Goal: Task Accomplishment & Management: Use online tool/utility

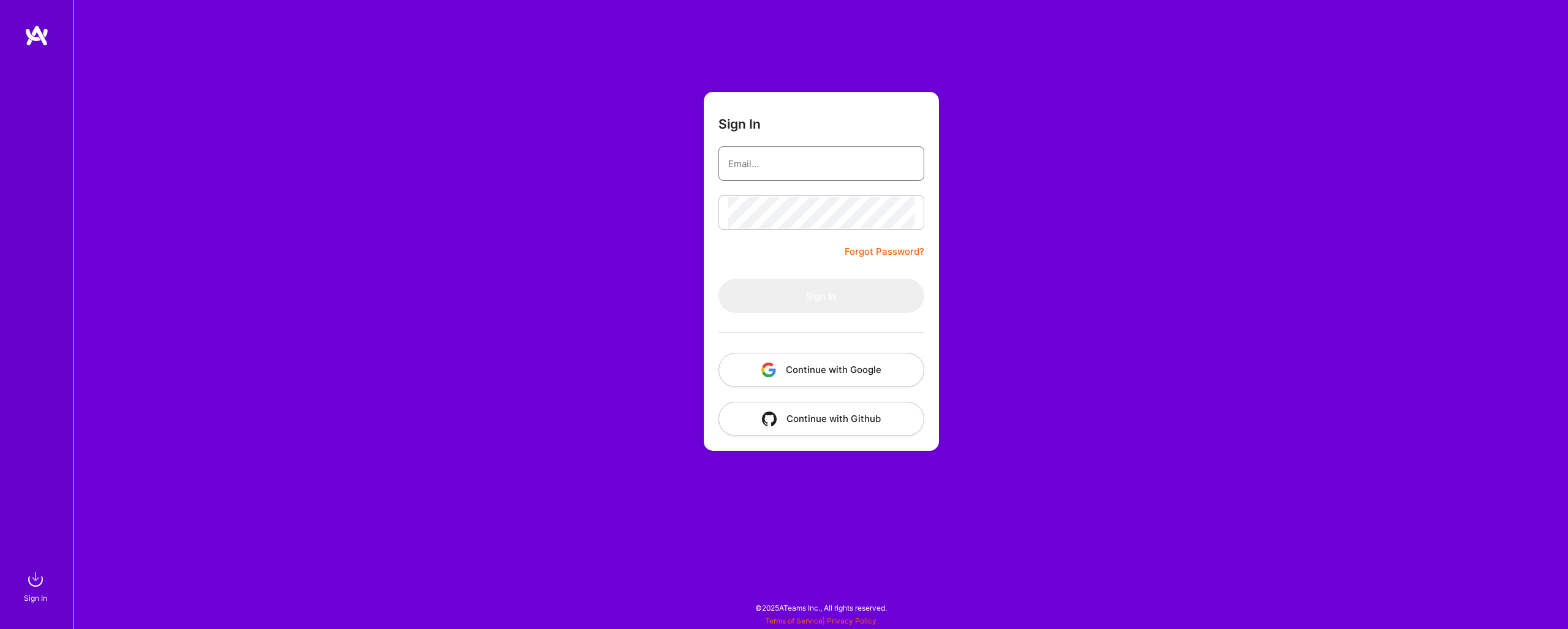
click at [771, 168] on input "email" at bounding box center [821, 163] width 186 height 31
type input "[PERSON_NAME][EMAIL_ADDRESS][DOMAIN_NAME]"
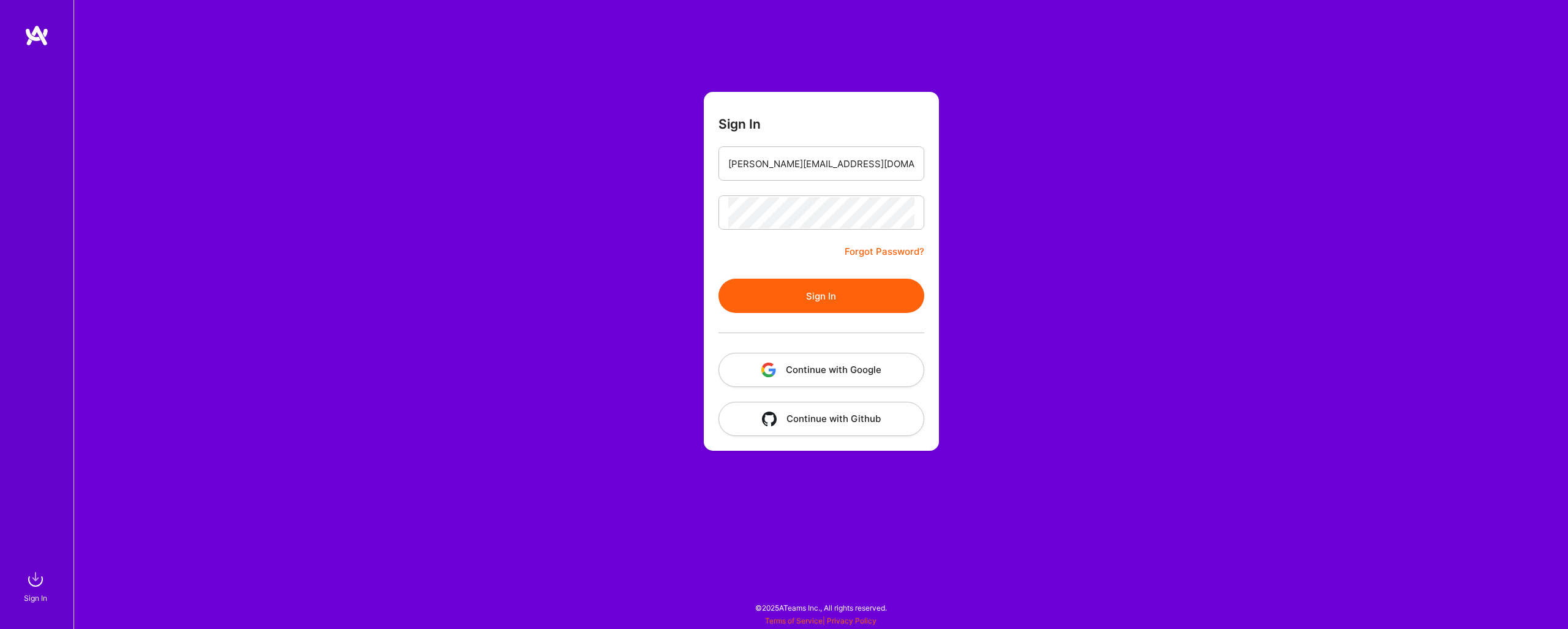
click at [806, 291] on button "Sign In" at bounding box center [821, 295] width 206 height 34
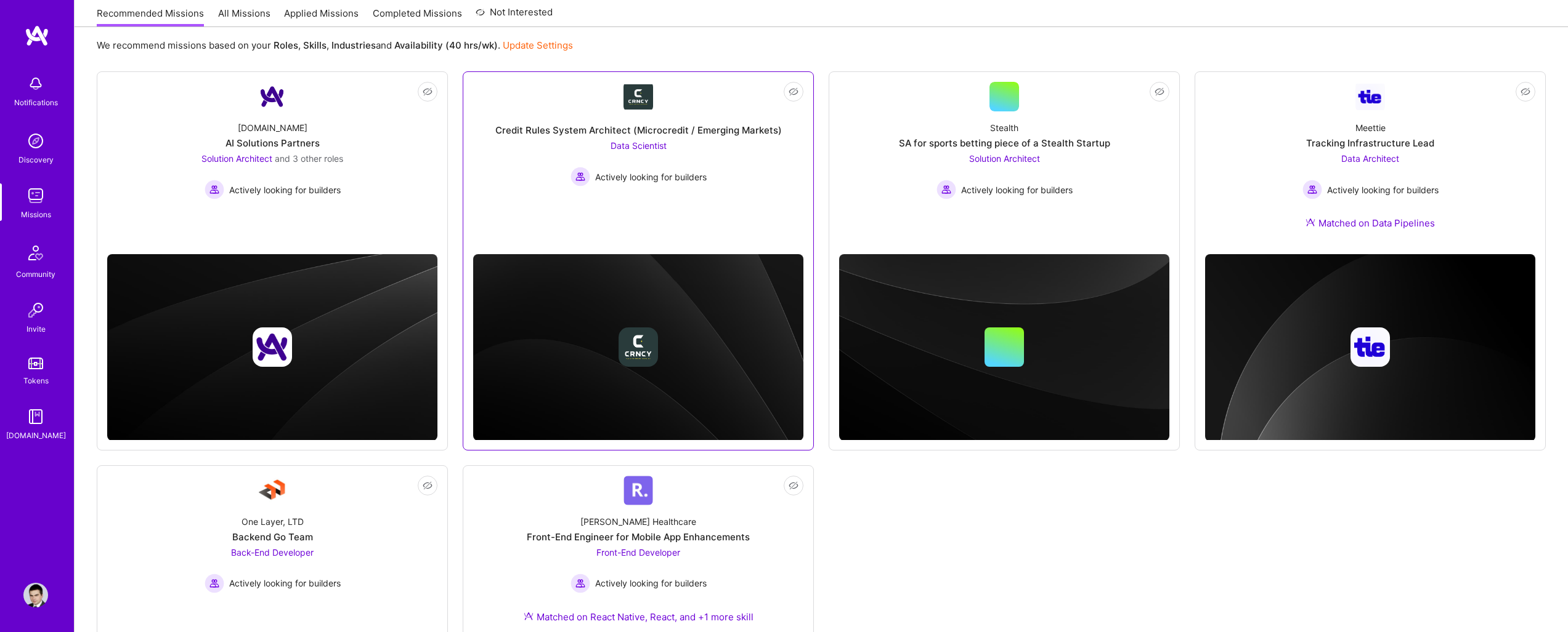
scroll to position [86, 0]
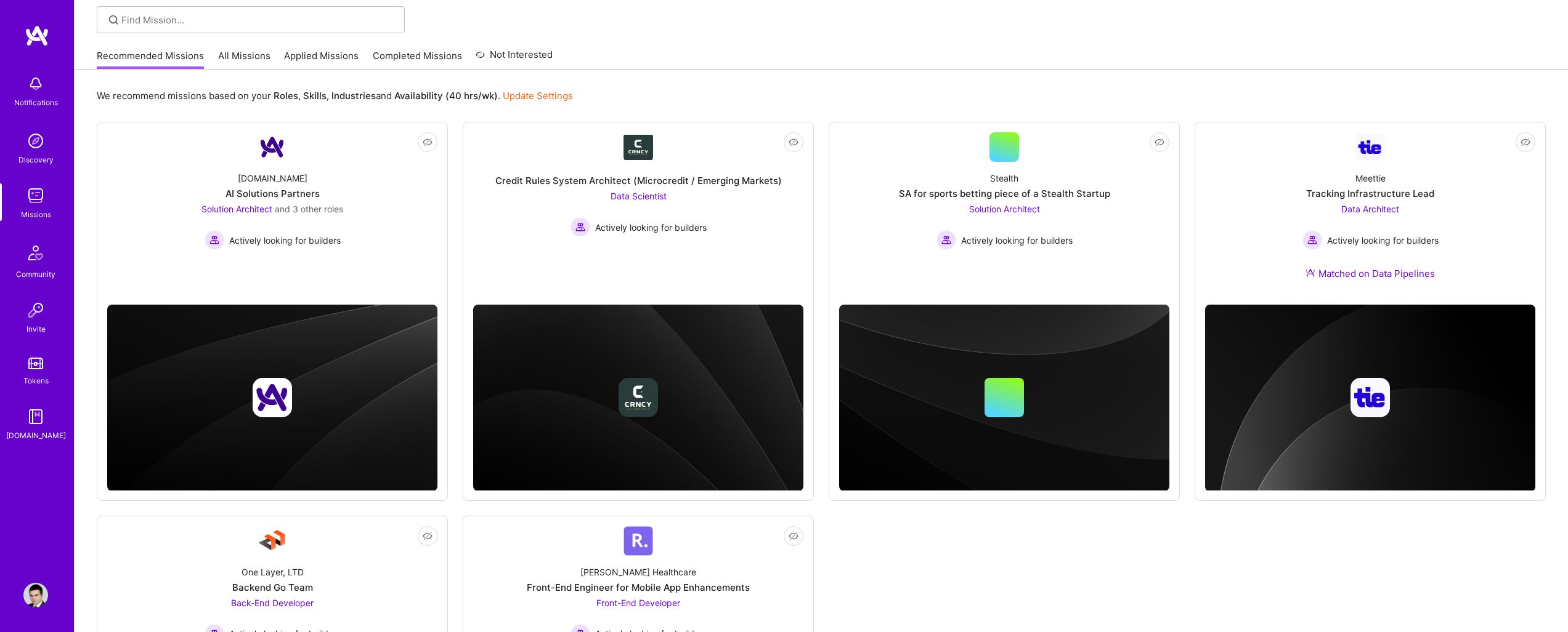
click at [319, 60] on link "Applied Missions" at bounding box center [321, 59] width 74 height 20
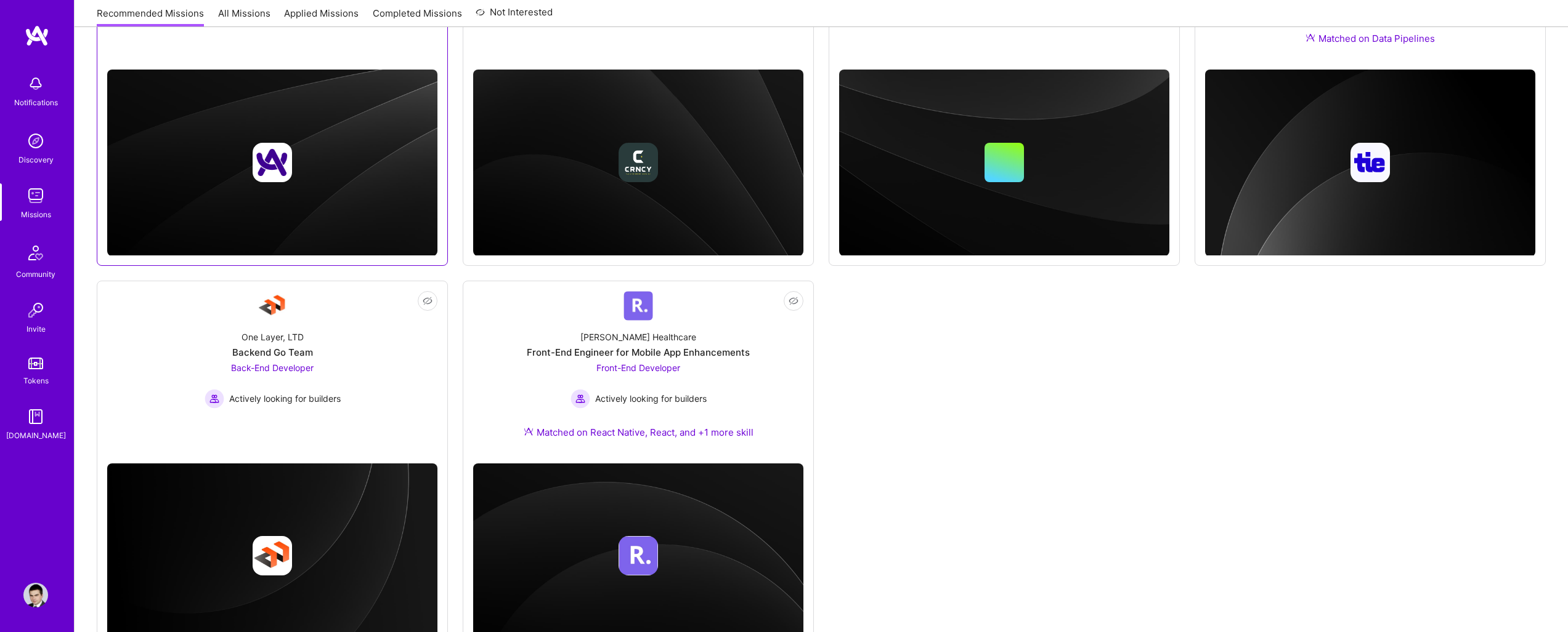
scroll to position [351, 0]
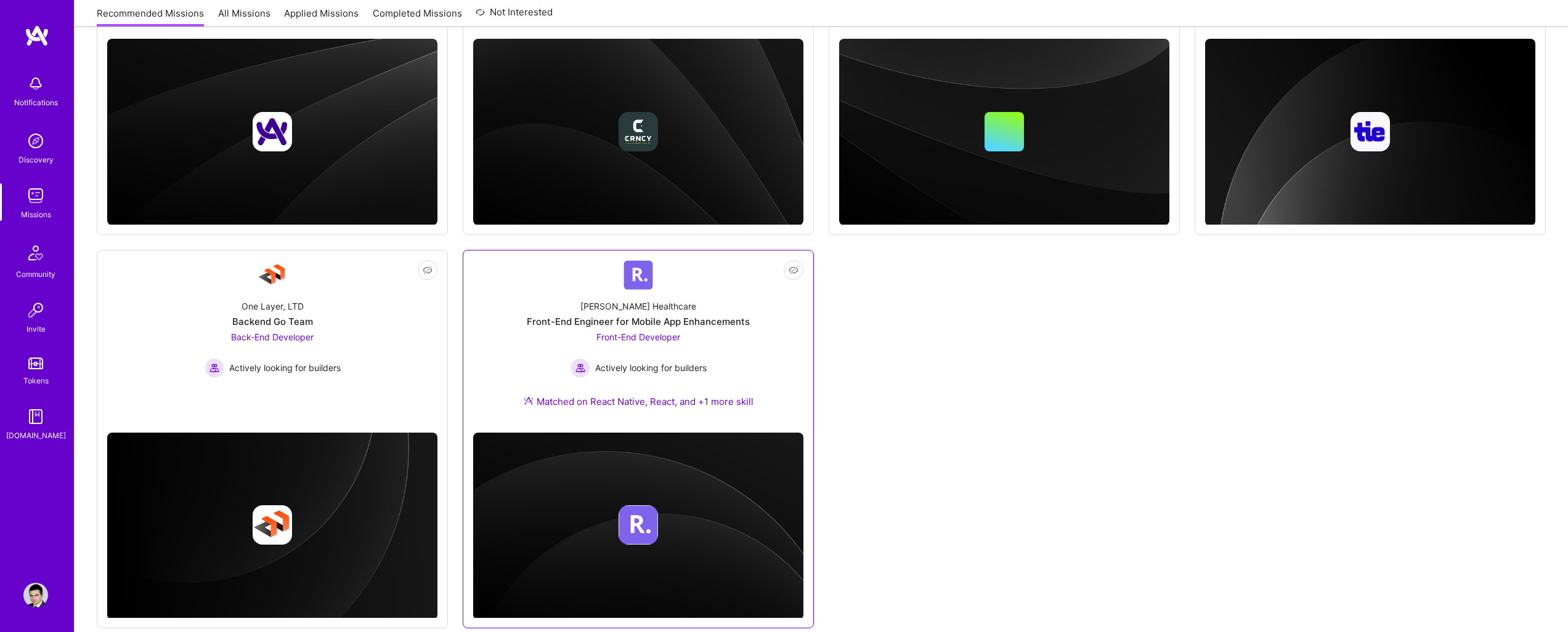
click at [624, 335] on span "Front-End Developer" at bounding box center [638, 337] width 84 height 11
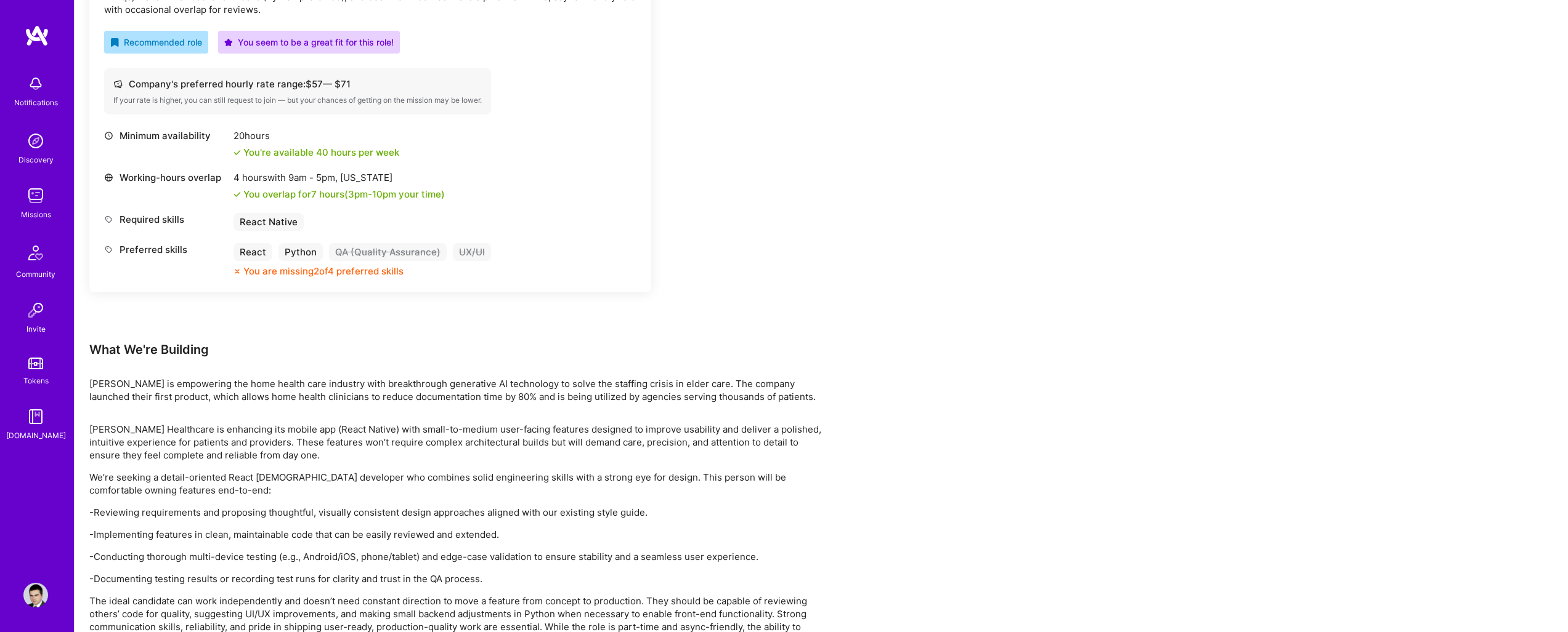
scroll to position [494, 0]
